Goal: Find specific page/section: Find specific page/section

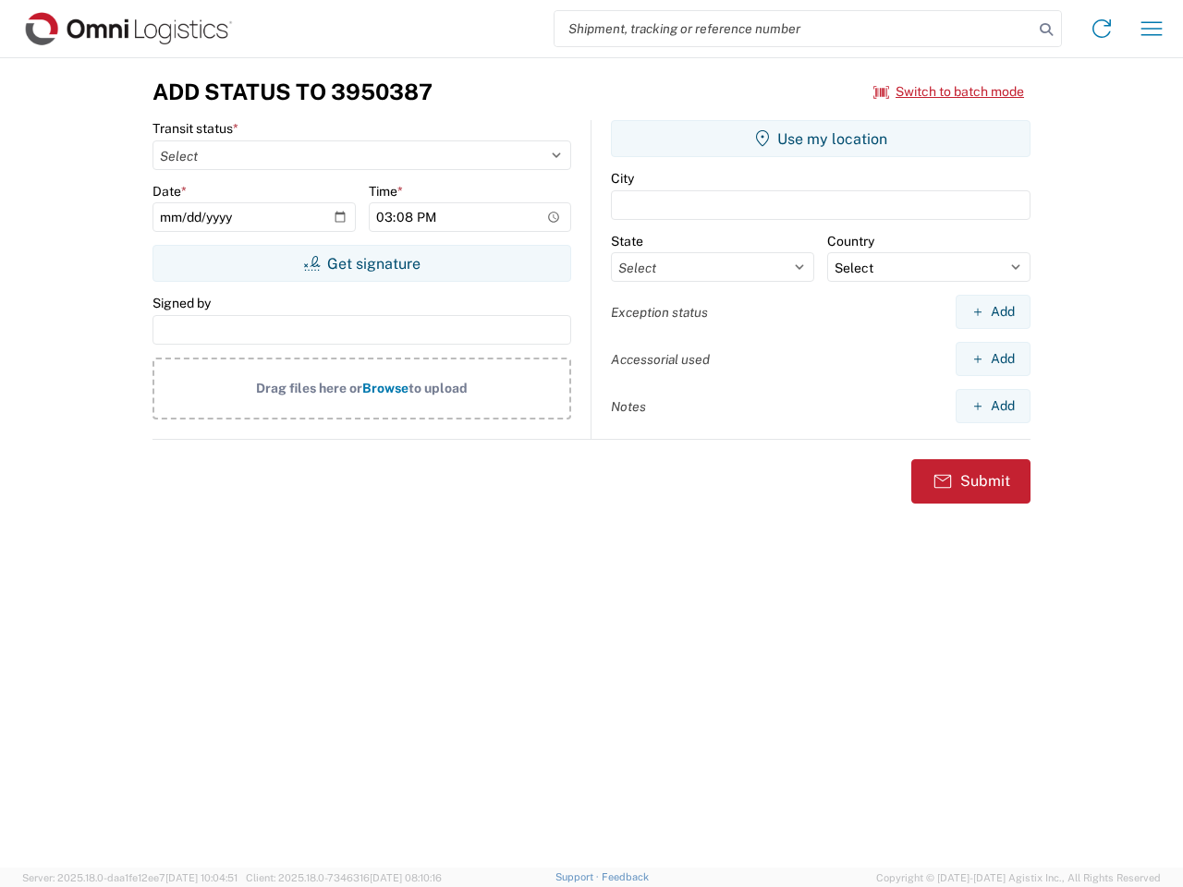
click at [794, 29] on input "search" at bounding box center [794, 28] width 479 height 35
click at [1046, 30] on icon at bounding box center [1047, 30] width 26 height 26
click at [1102, 29] on icon at bounding box center [1102, 29] width 30 height 30
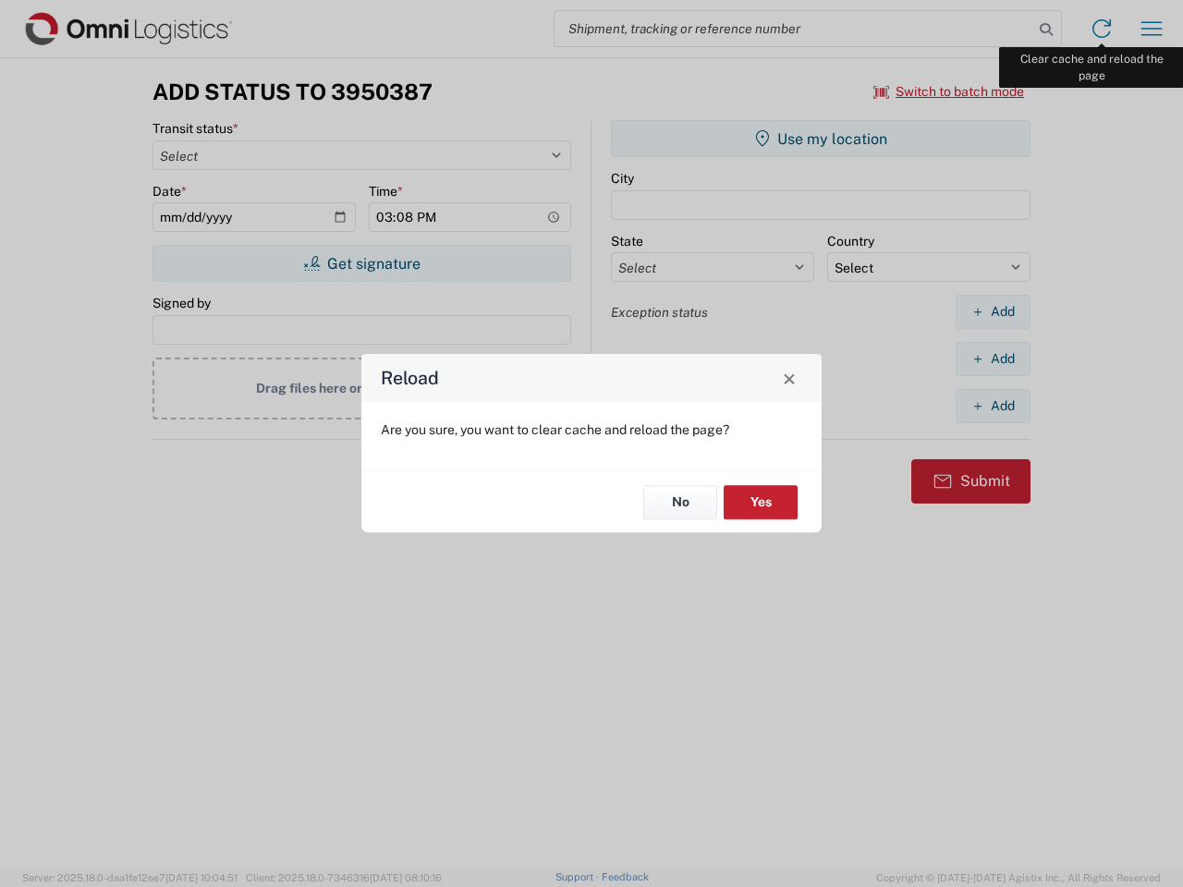
click at [1152, 29] on div "Reload Are you sure, you want to clear cache and reload the page? No Yes" at bounding box center [591, 443] width 1183 height 887
click at [949, 92] on div "Reload Are you sure, you want to clear cache and reload the page? No Yes" at bounding box center [591, 443] width 1183 height 887
click at [361, 263] on div "Reload Are you sure, you want to clear cache and reload the page? No Yes" at bounding box center [591, 443] width 1183 height 887
click at [821, 139] on div "Reload Are you sure, you want to clear cache and reload the page? No Yes" at bounding box center [591, 443] width 1183 height 887
click at [993, 312] on div "Reload Are you sure, you want to clear cache and reload the page? No Yes" at bounding box center [591, 443] width 1183 height 887
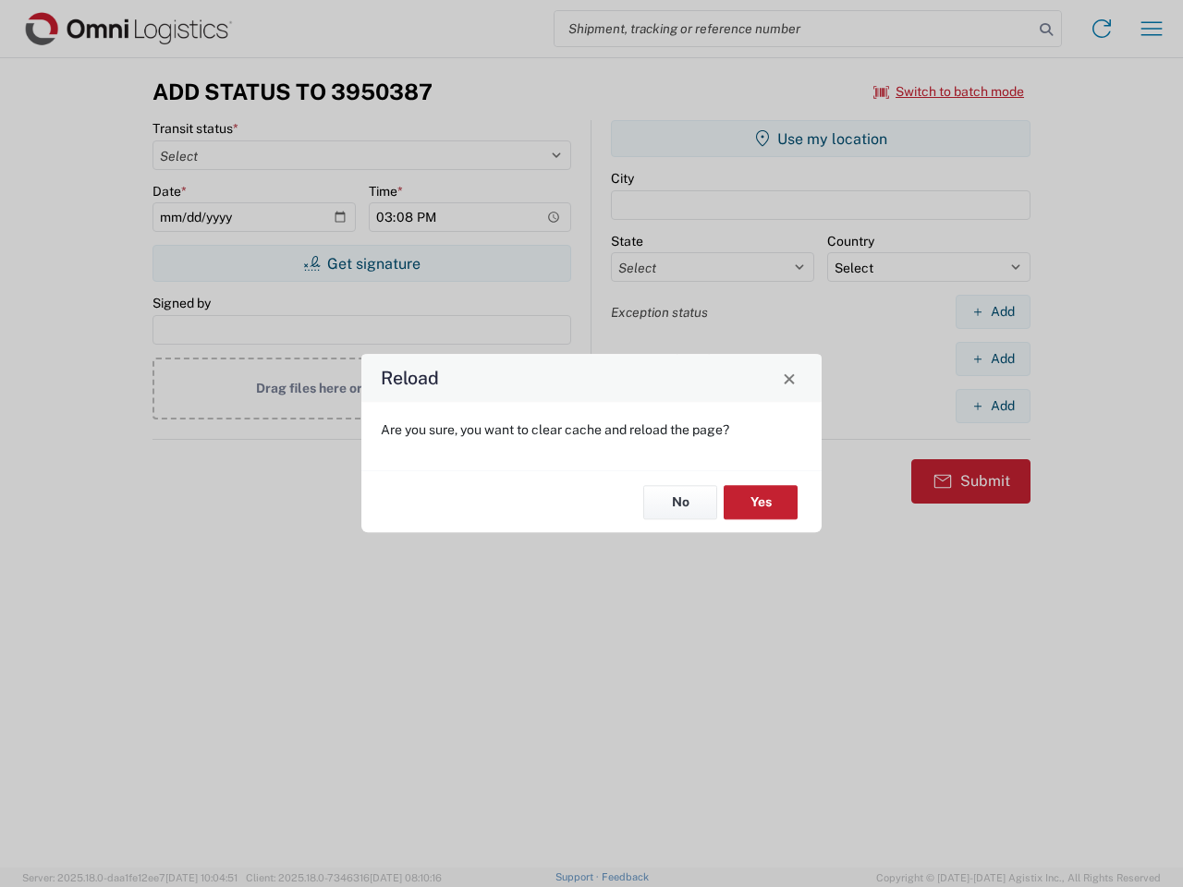
click at [993, 359] on div "Reload Are you sure, you want to clear cache and reload the page? No Yes" at bounding box center [591, 443] width 1183 height 887
click at [993, 406] on div "Reload Are you sure, you want to clear cache and reload the page? No Yes" at bounding box center [591, 443] width 1183 height 887
